Goal: Task Accomplishment & Management: Manage account settings

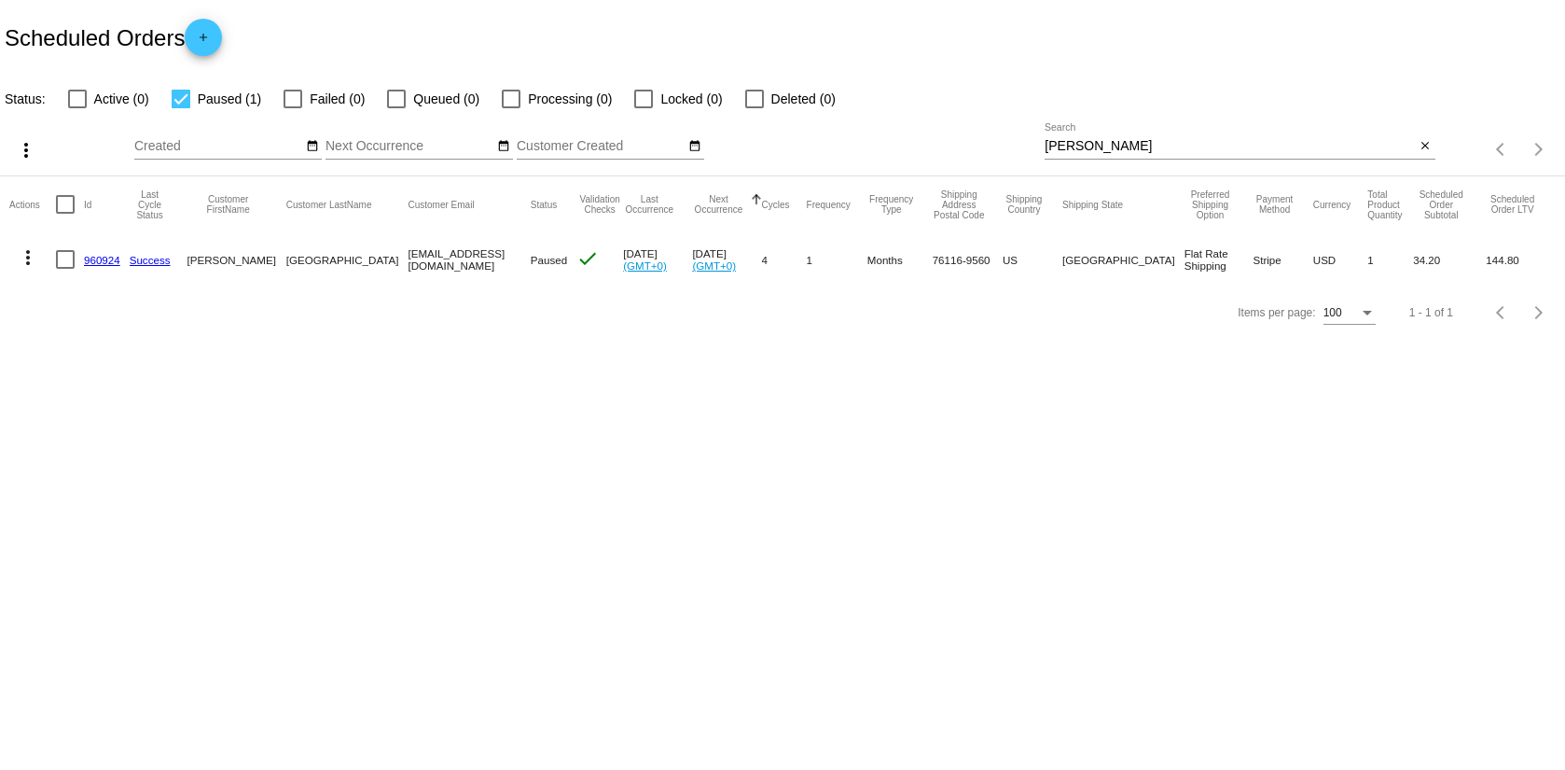
click at [177, 107] on div at bounding box center [181, 99] width 19 height 19
click at [180, 108] on input "Paused (1)" at bounding box center [180, 108] width 1 height 1
checkbox input "false"
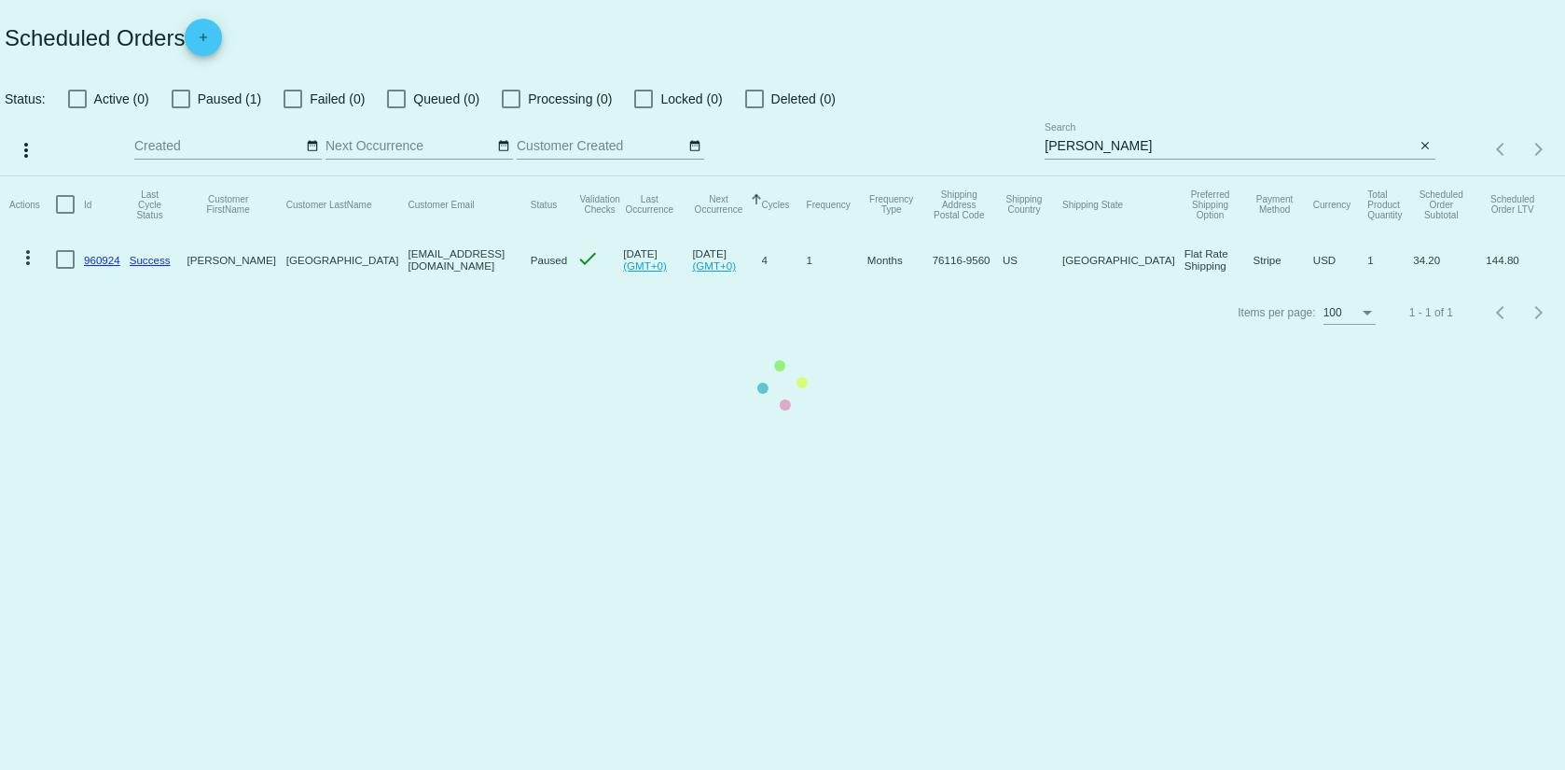
click at [1114, 176] on mat-table "Actions Id Last Cycle Status Customer FirstName Customer LastName Customer Emai…" at bounding box center [782, 231] width 1565 height 110
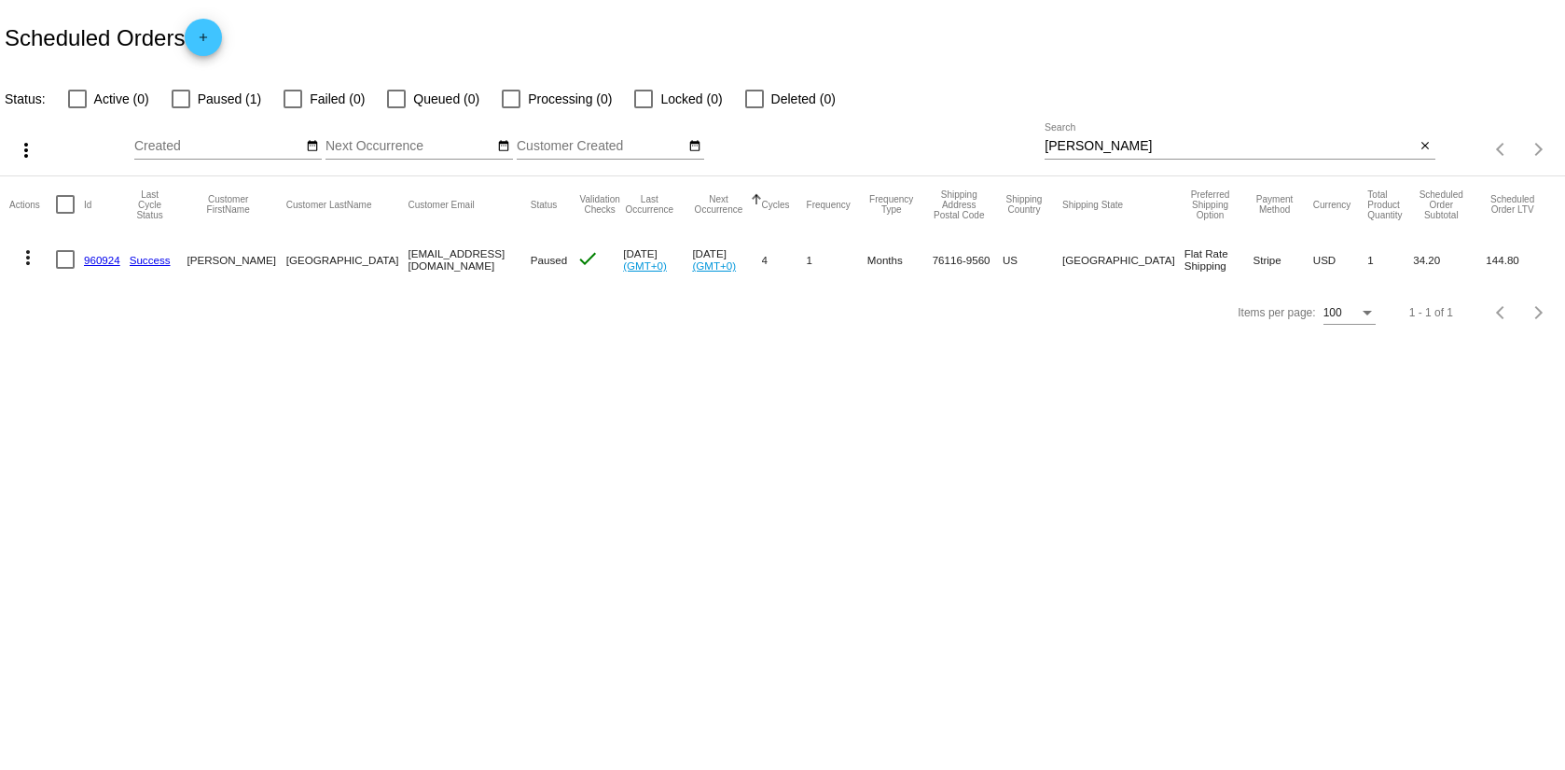
click at [1106, 147] on input "[PERSON_NAME]" at bounding box center [1230, 146] width 370 height 15
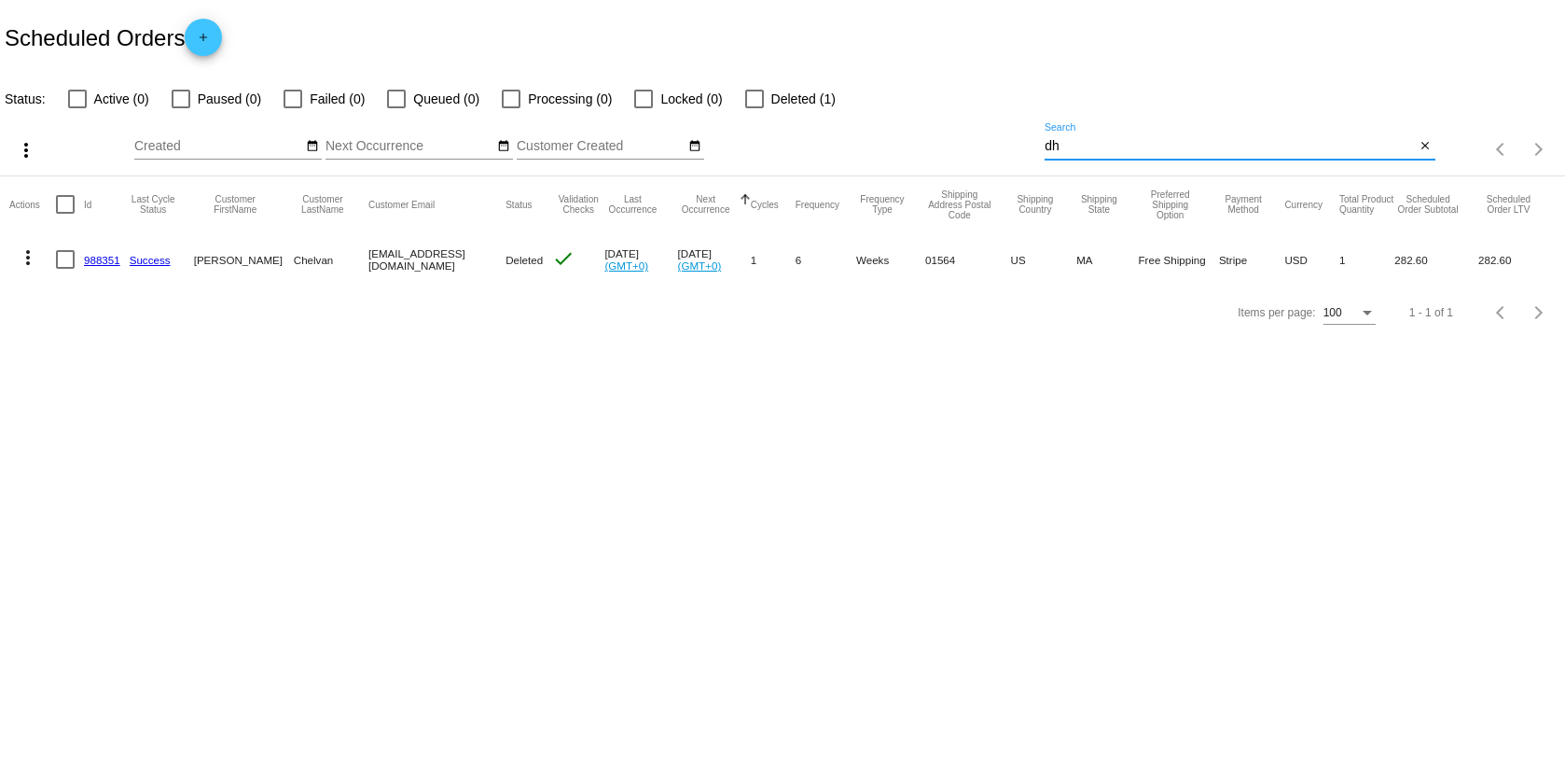
type input "dh"
click at [23, 255] on mat-icon "more_vert" at bounding box center [28, 257] width 22 height 22
click at [67, 259] on div "info View Event Logs history View Cycles History edit View / Edit" at bounding box center [102, 328] width 186 height 185
drag, startPoint x: 69, startPoint y: 247, endPoint x: 71, endPoint y: 258, distance: 11.3
click at [71, 247] on div "info View Event Logs history View Cycles History edit View / Edit" at bounding box center [102, 328] width 186 height 185
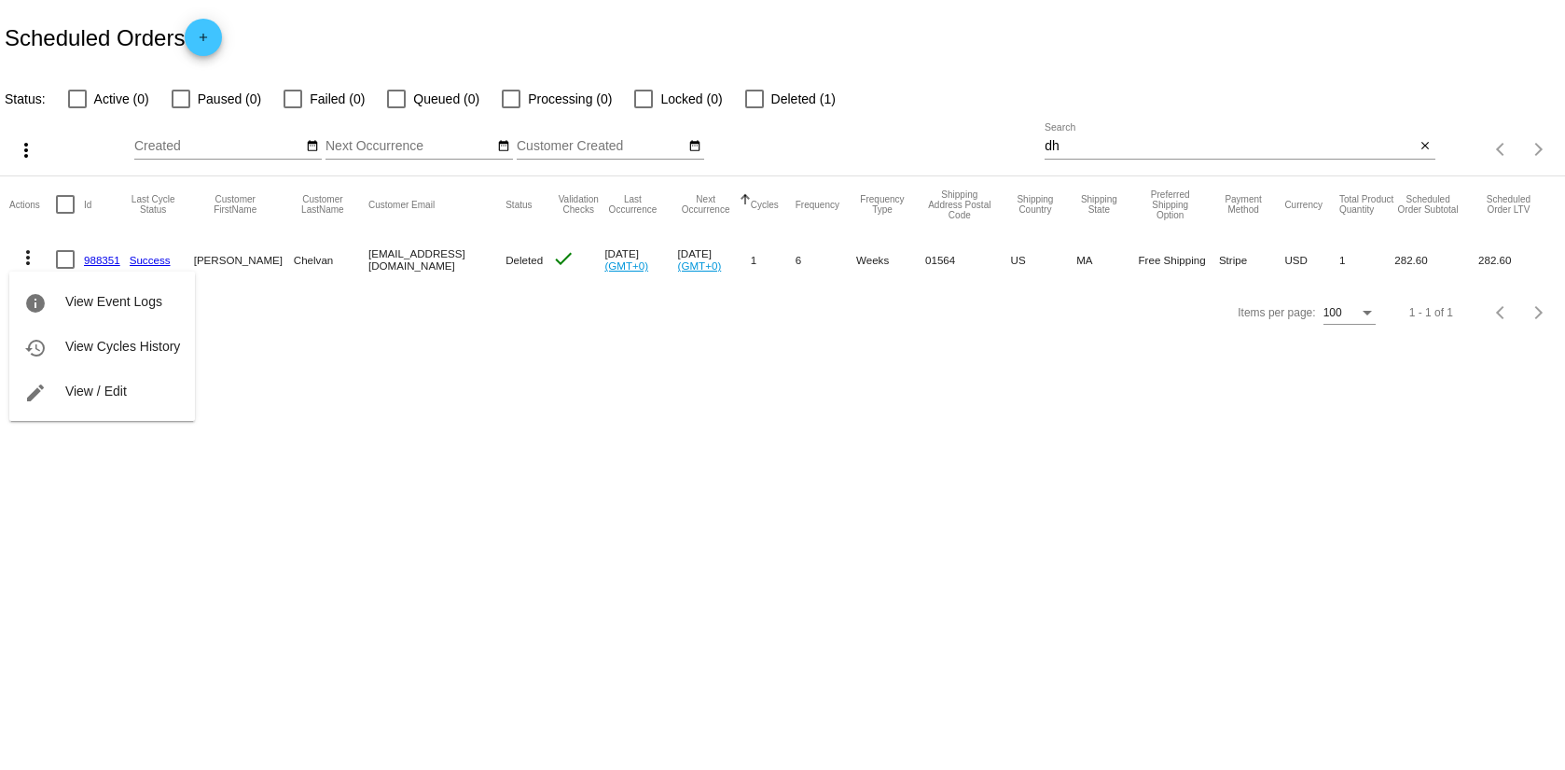
click at [68, 259] on div "info View Event Logs history View Cycles History edit View / Edit" at bounding box center [102, 328] width 186 height 185
click at [173, 229] on div at bounding box center [782, 385] width 1565 height 770
click at [63, 257] on div at bounding box center [65, 259] width 19 height 19
click at [64, 269] on input "checkbox" at bounding box center [64, 269] width 1 height 1
checkbox input "true"
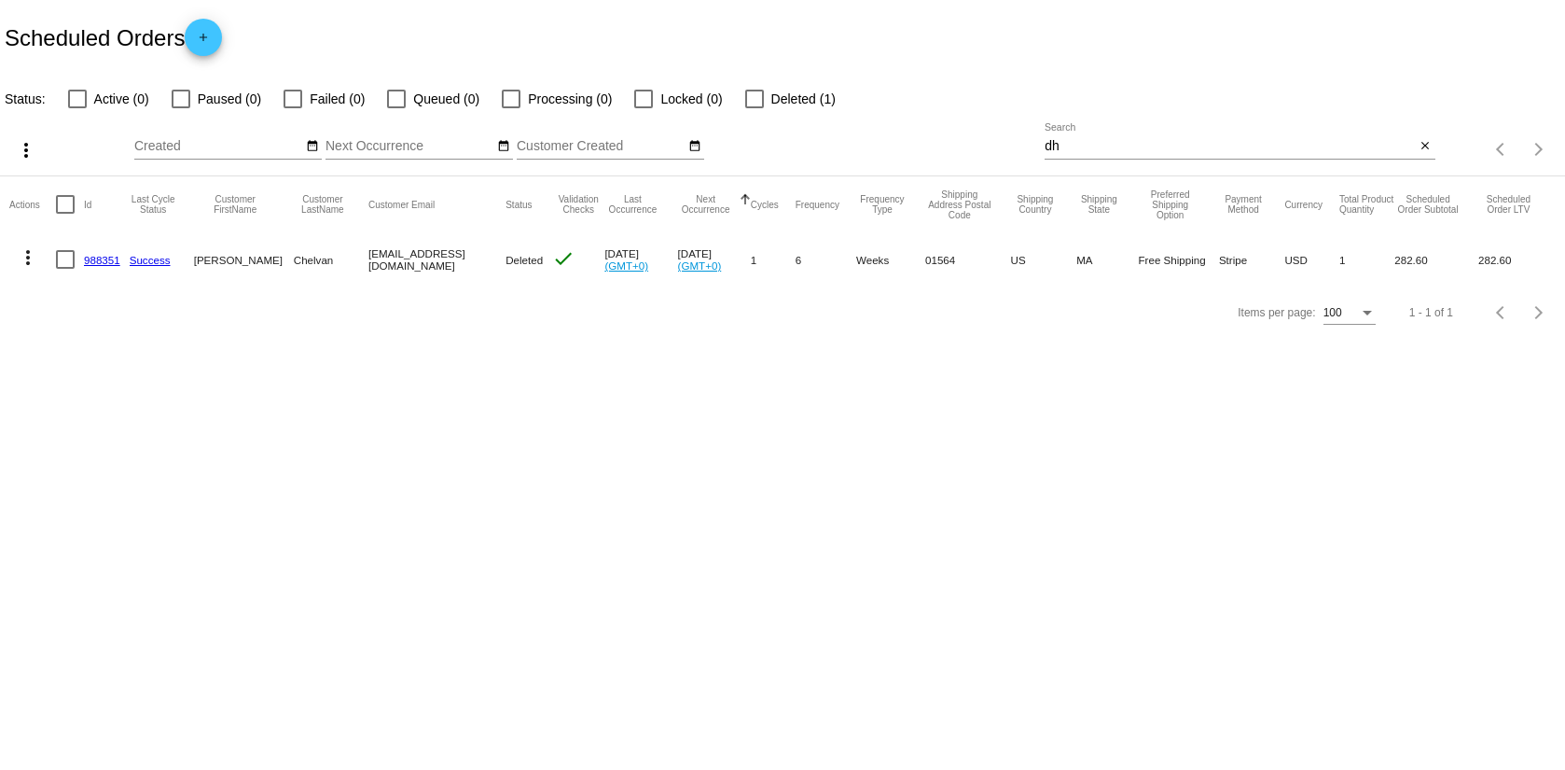
checkbox input "true"
click at [22, 265] on mat-icon "more_vert" at bounding box center [28, 257] width 22 height 22
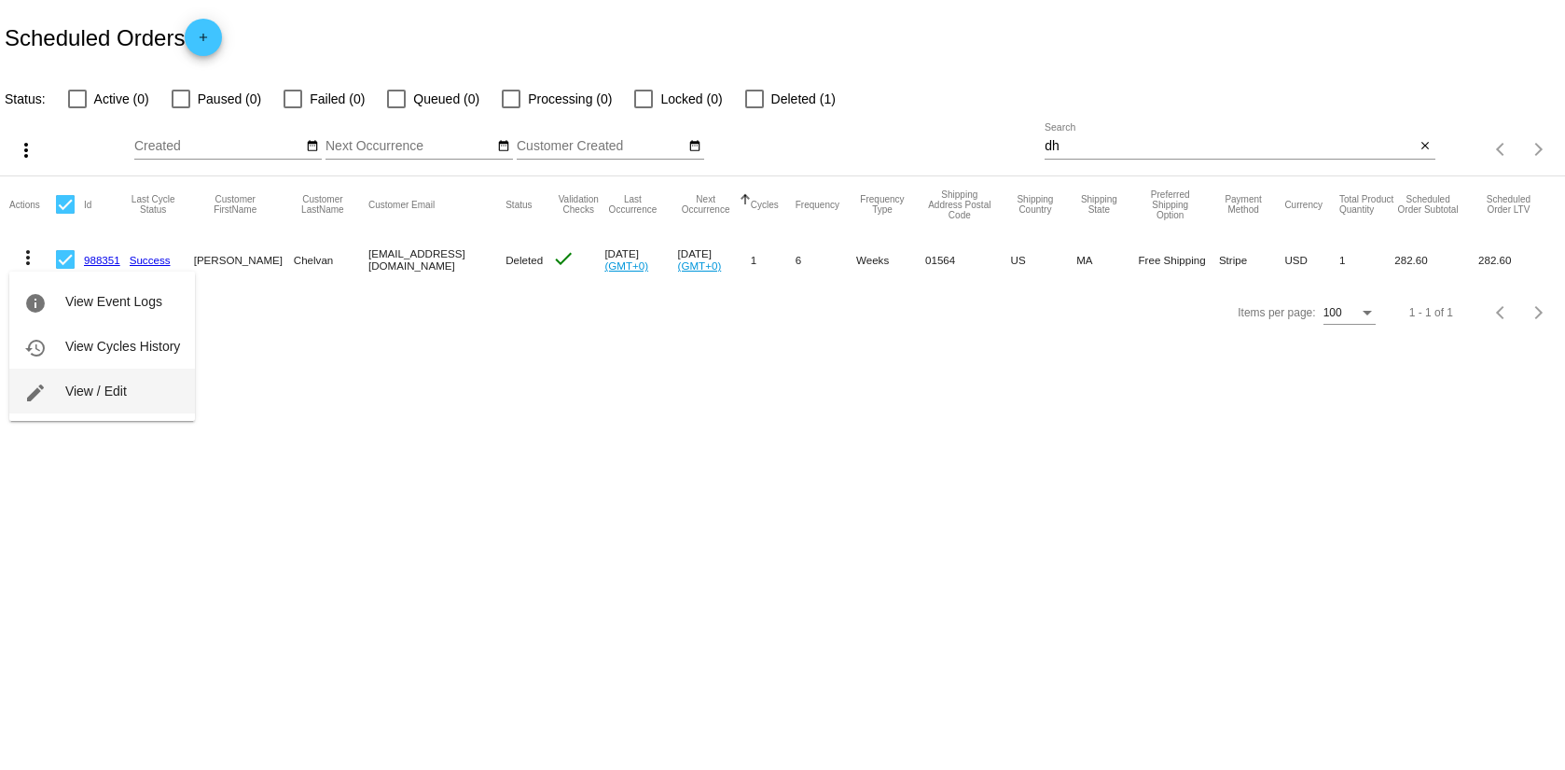
click at [86, 395] on span "View / Edit" at bounding box center [96, 390] width 62 height 15
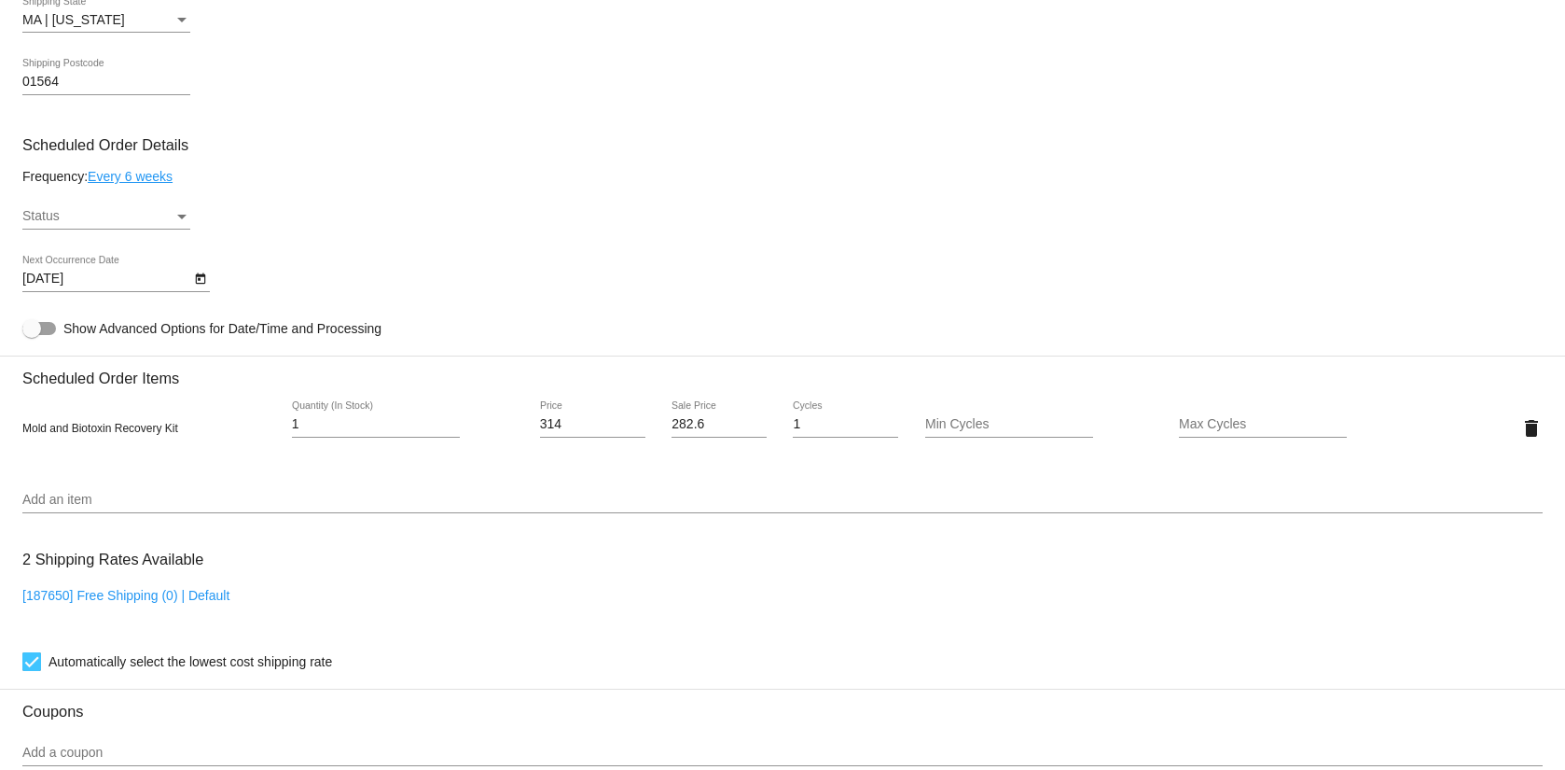
scroll to position [958, 0]
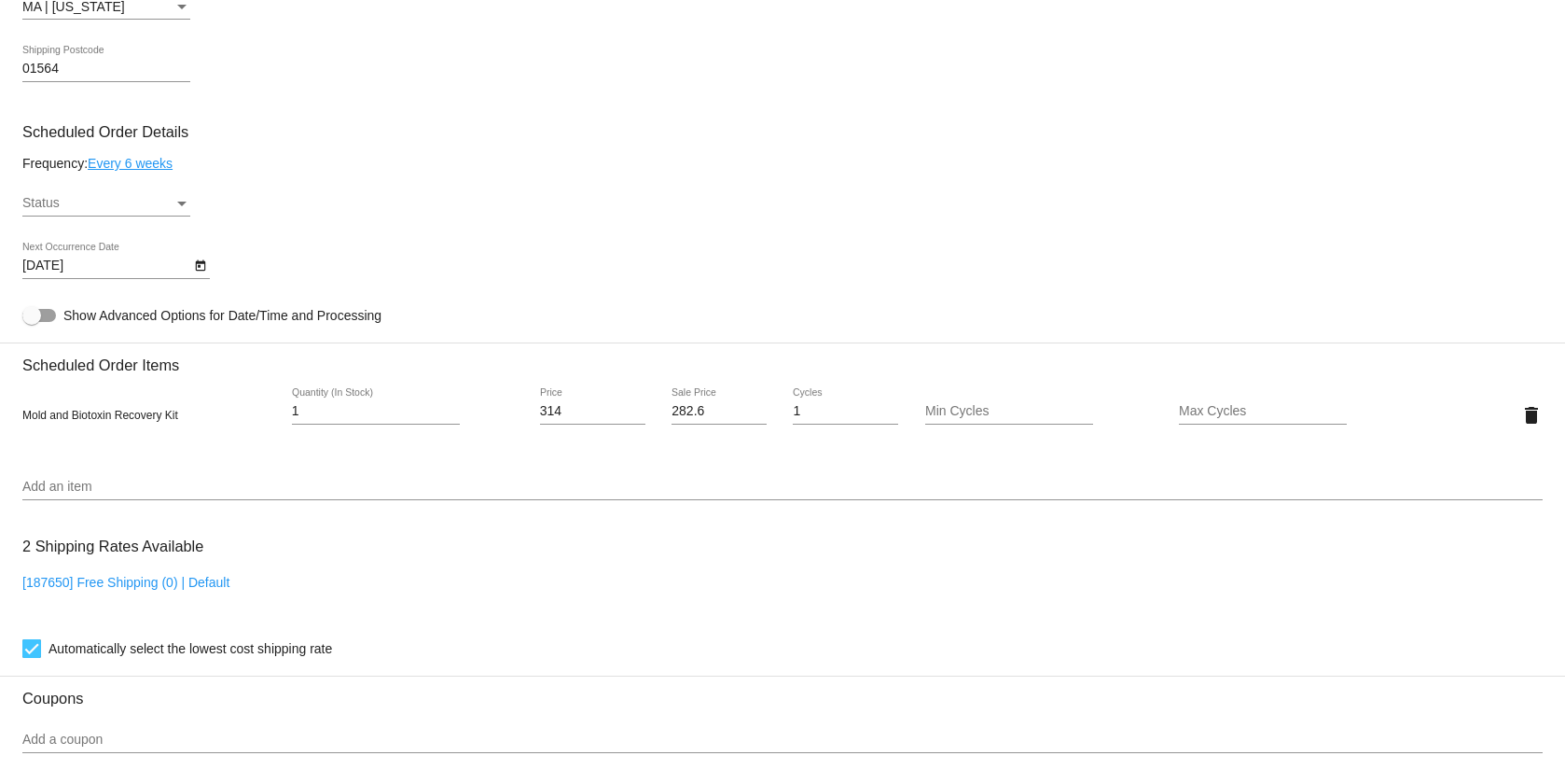
click at [90, 201] on div "Status" at bounding box center [97, 203] width 151 height 15
click at [322, 397] on div at bounding box center [782, 385] width 1565 height 770
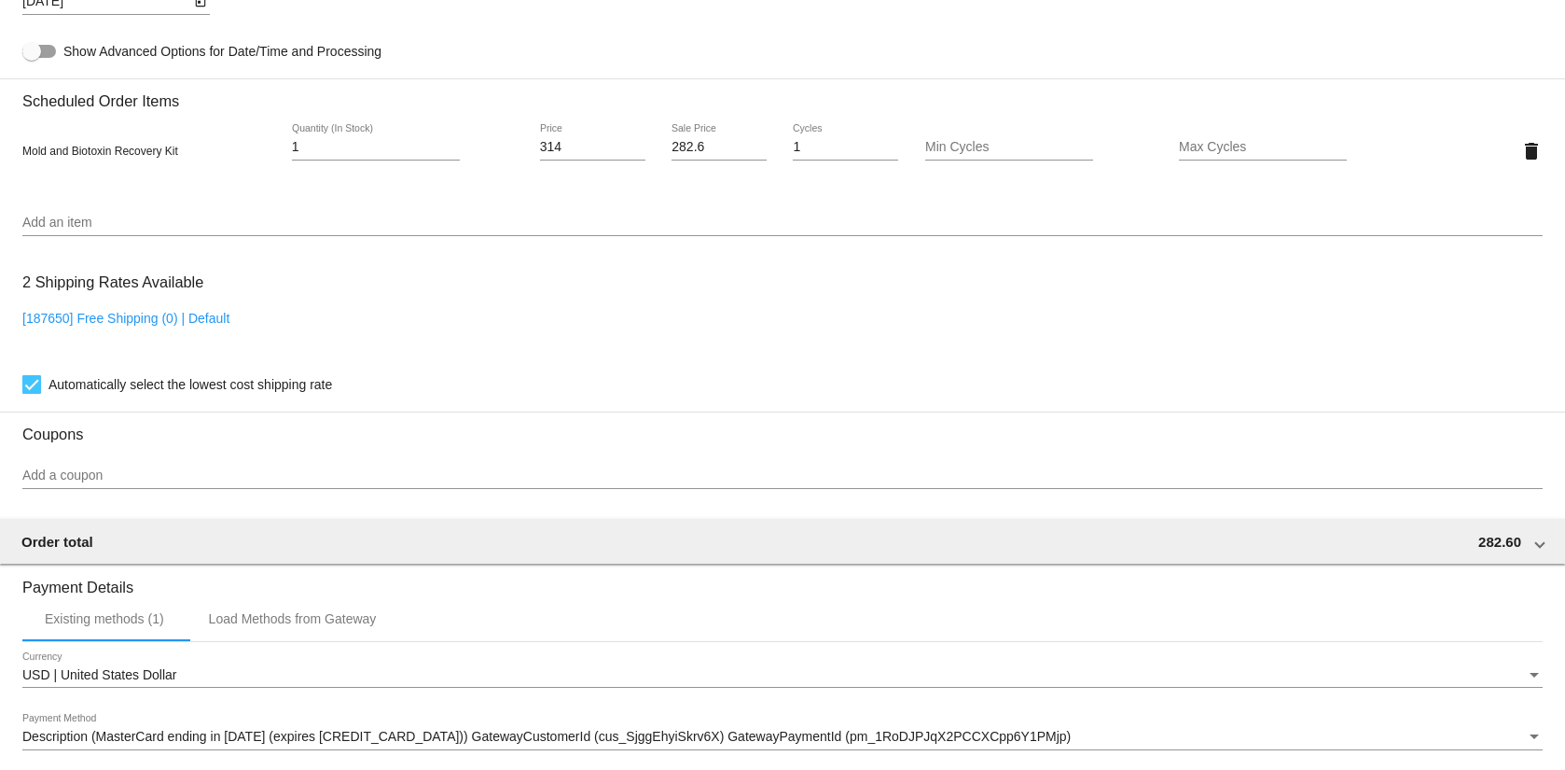
scroll to position [1218, 0]
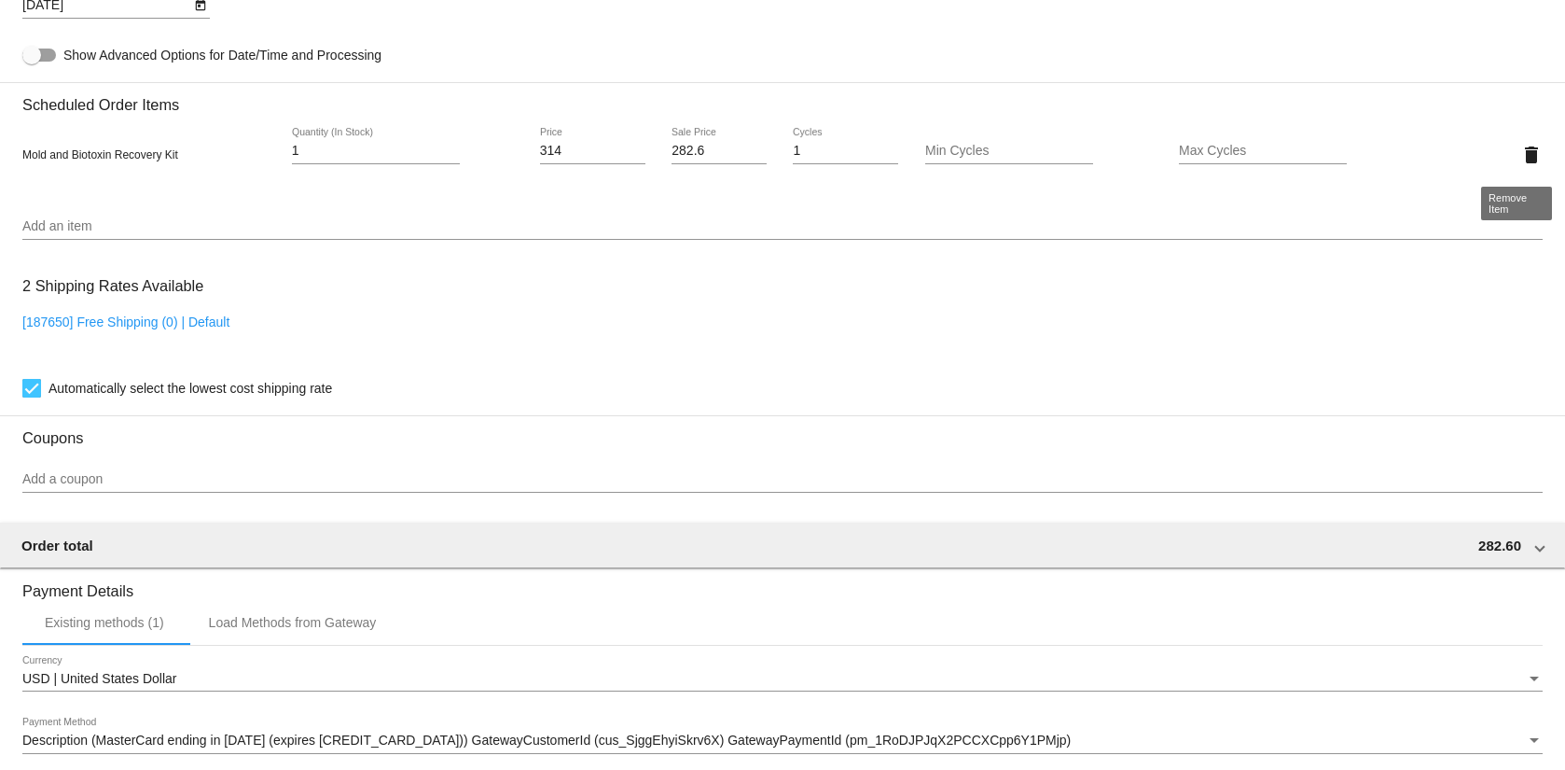
click at [1521, 160] on mat-icon "delete" at bounding box center [1532, 155] width 22 height 22
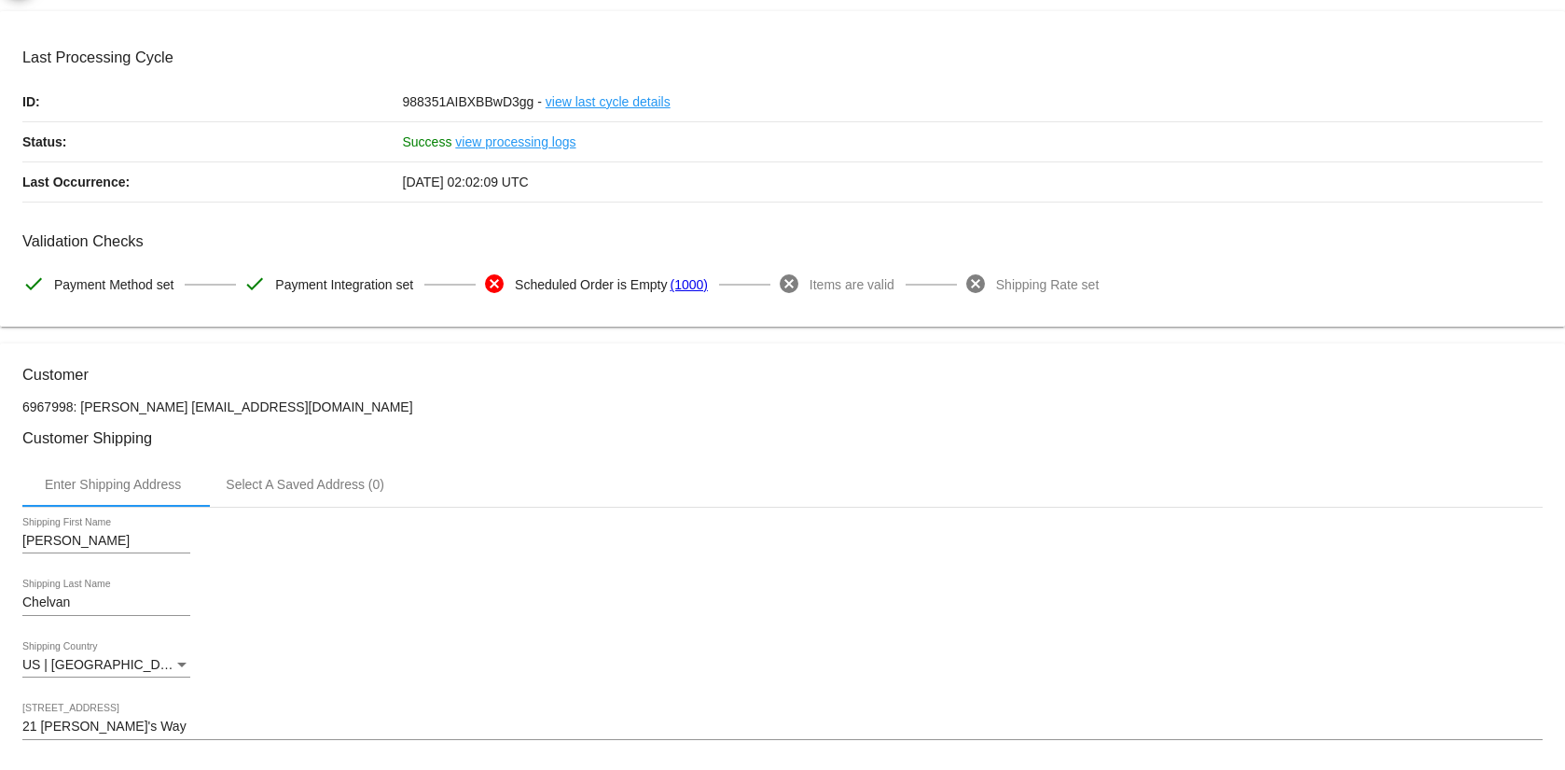
scroll to position [0, 0]
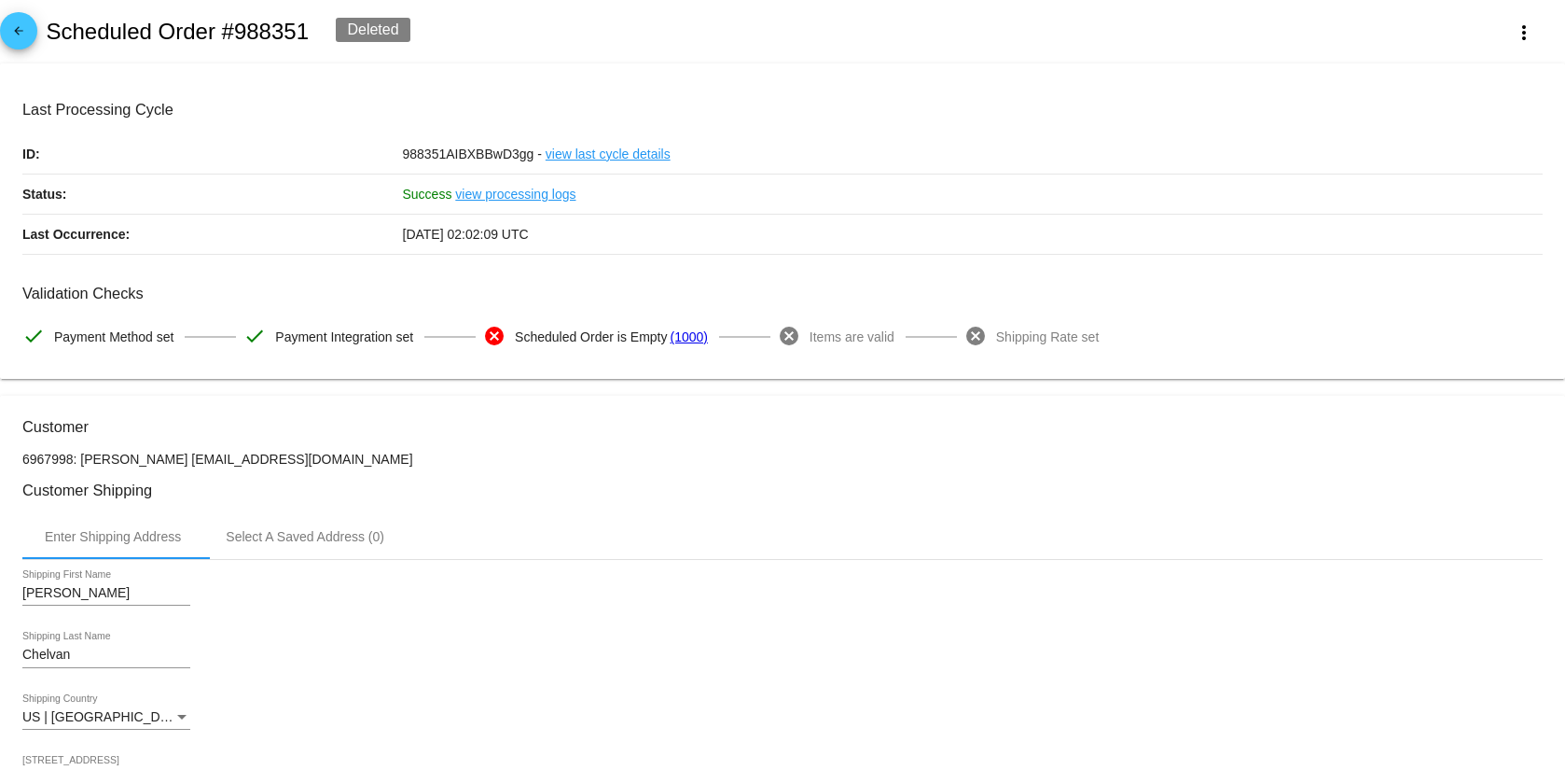
click at [34, 31] on link "arrow_back" at bounding box center [18, 30] width 37 height 37
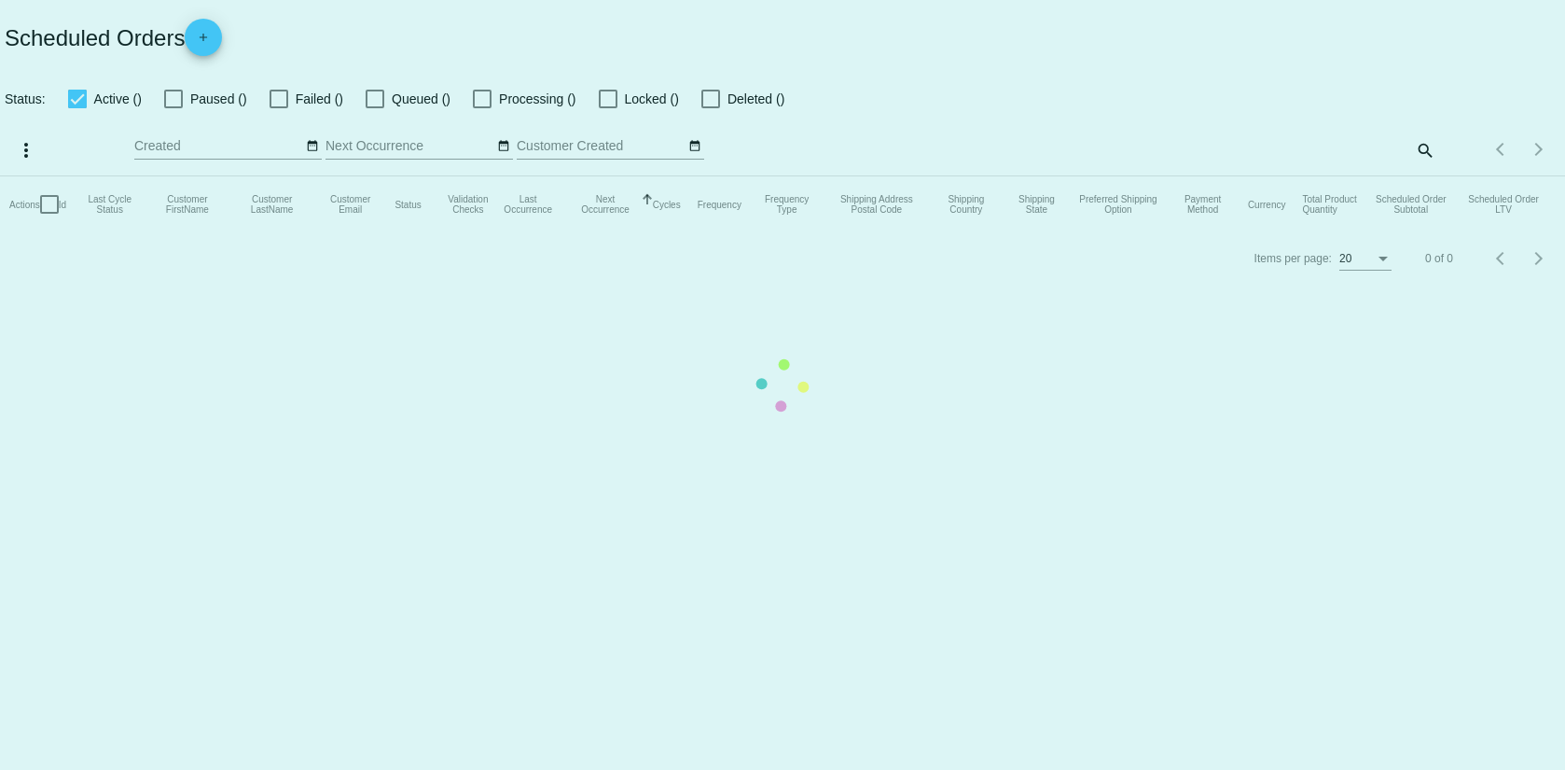
checkbox input "false"
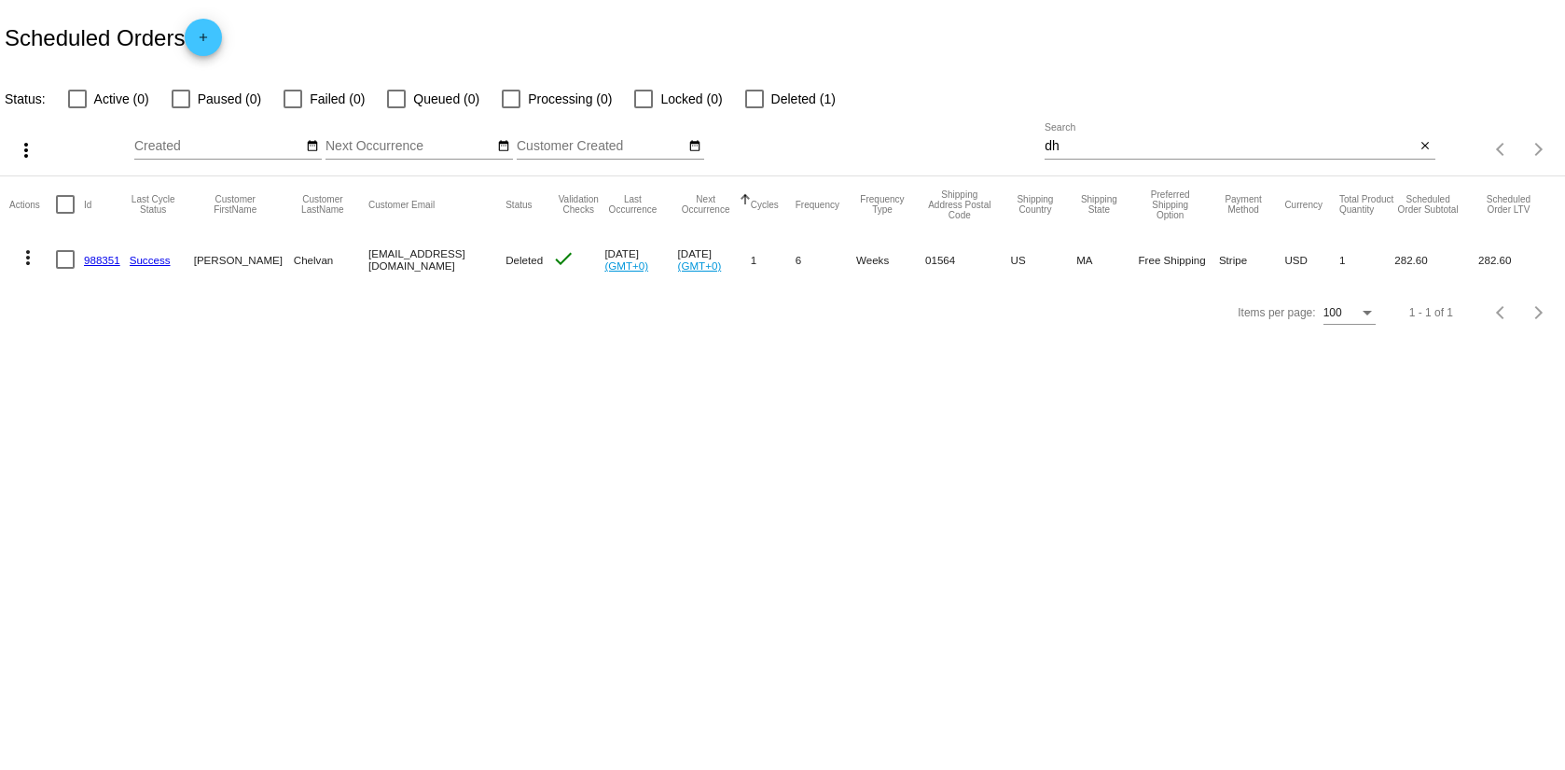
click at [749, 95] on div at bounding box center [754, 99] width 19 height 19
click at [754, 108] on input "Deleted (1)" at bounding box center [754, 108] width 1 height 1
checkbox input "true"
